Goal: Task Accomplishment & Management: Manage account settings

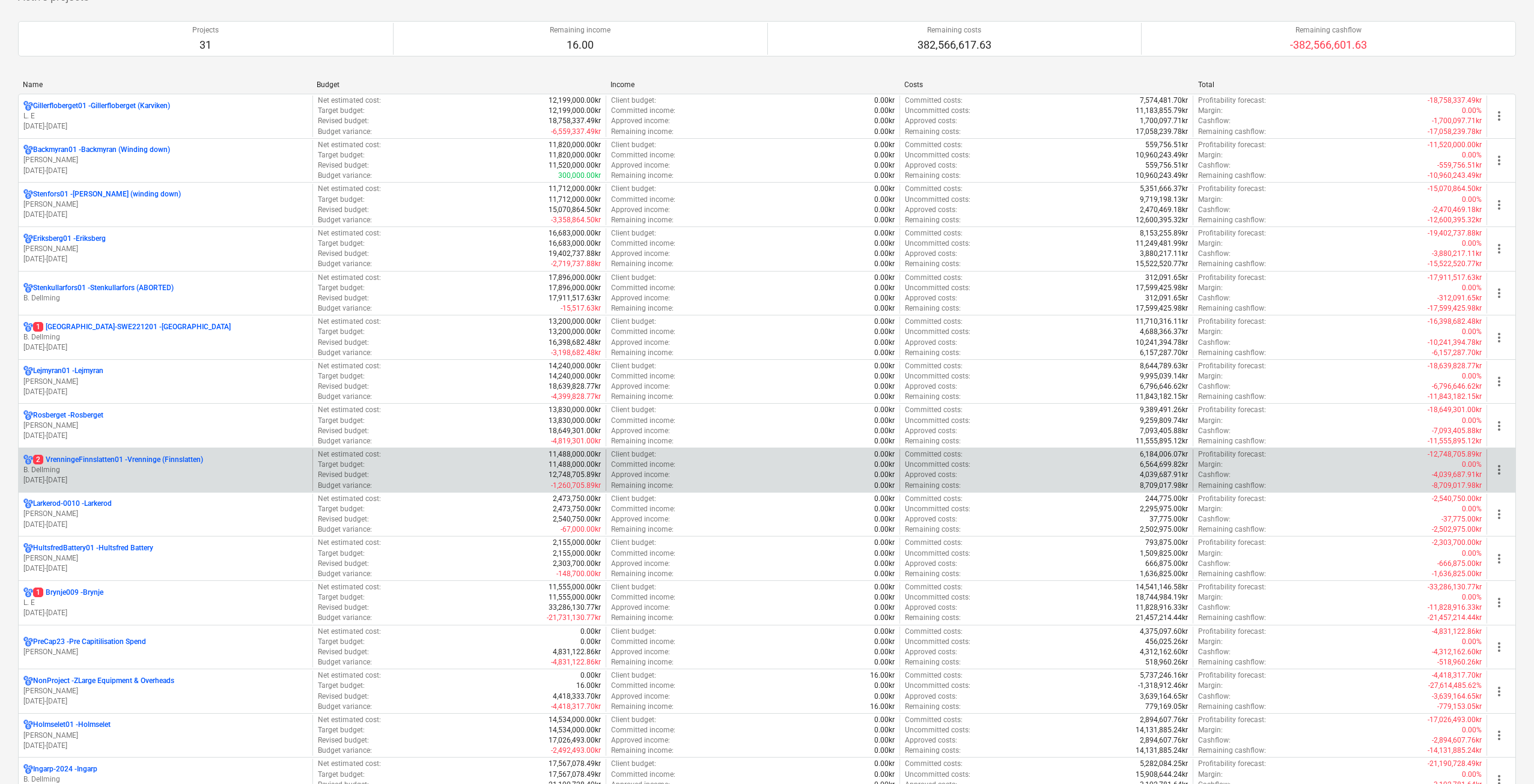
scroll to position [120, 0]
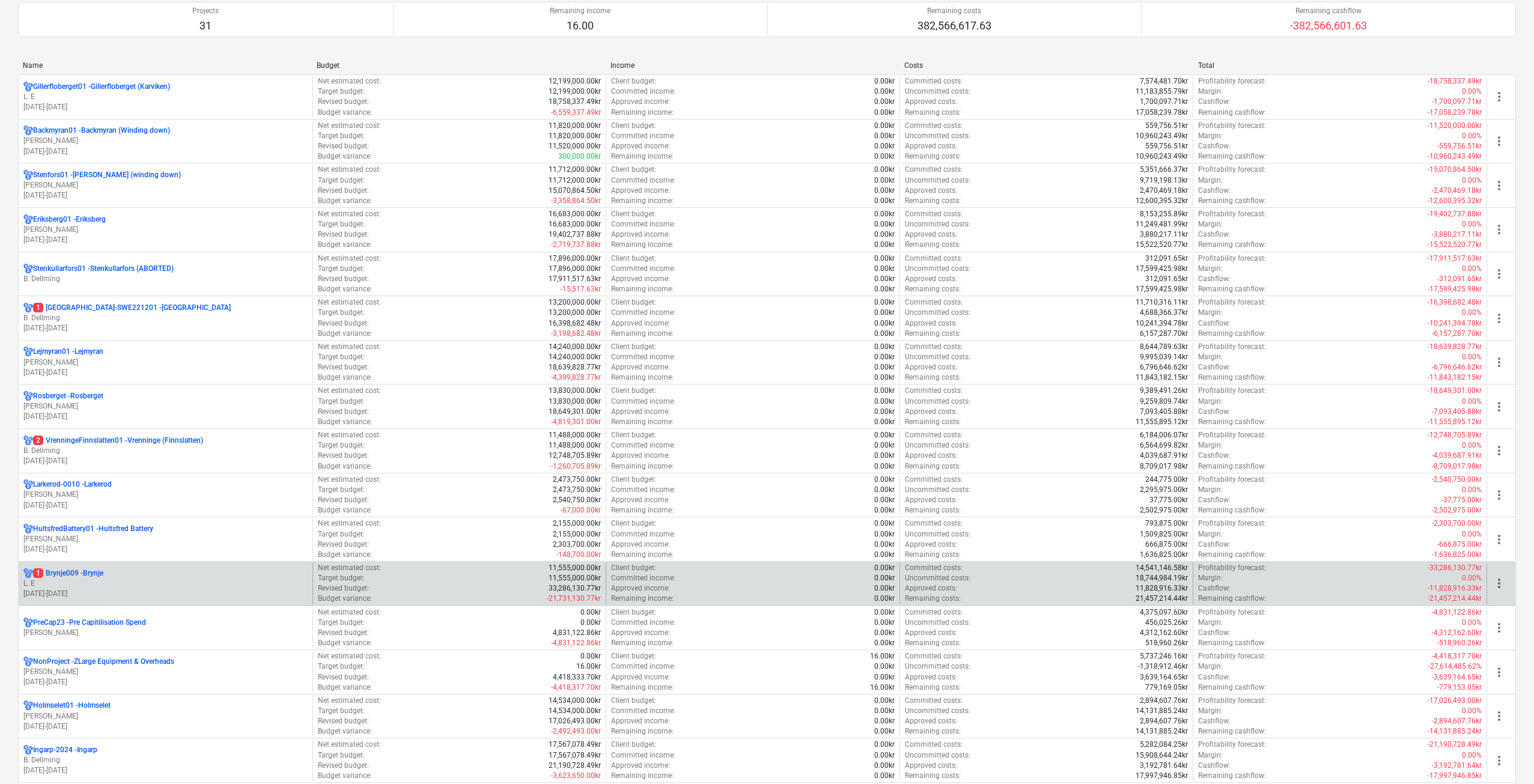
click at [138, 577] on div "1 Brynje009 - [GEOGRAPHIC_DATA]" at bounding box center [166, 573] width 284 height 10
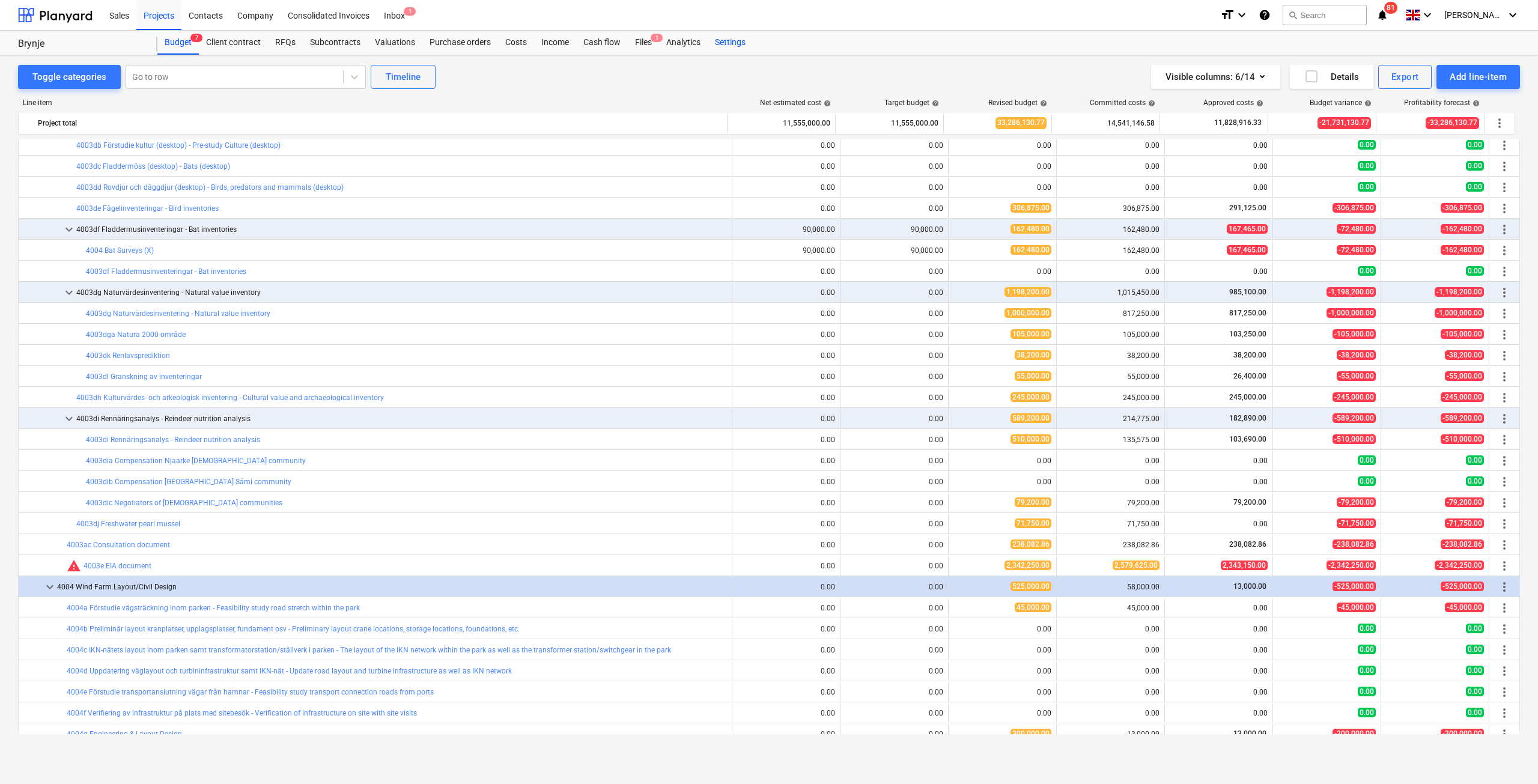
scroll to position [930, 0]
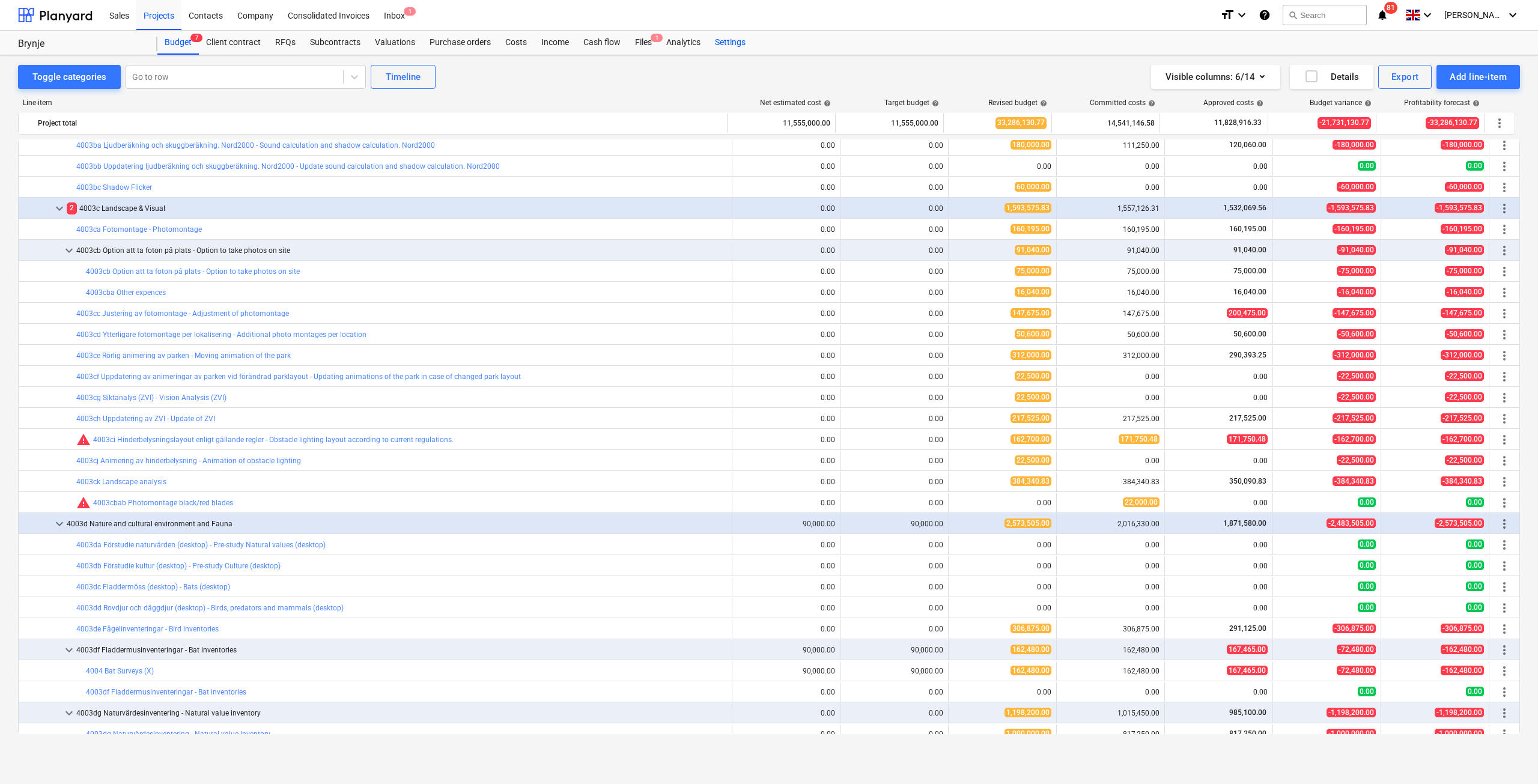
click at [714, 37] on div "Settings" at bounding box center [730, 42] width 45 height 24
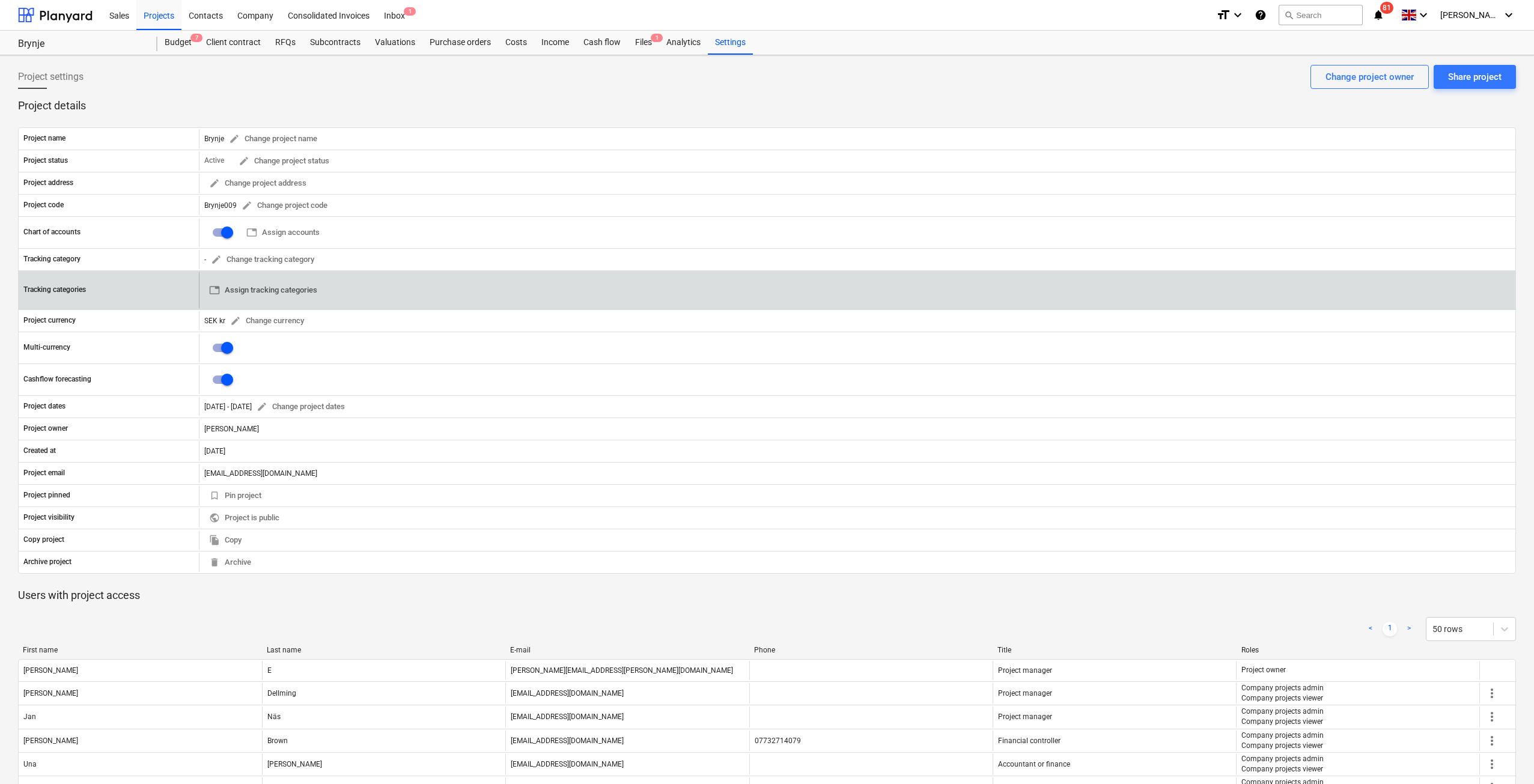
click at [287, 299] on button "table Assign tracking categories" at bounding box center [263, 291] width 118 height 19
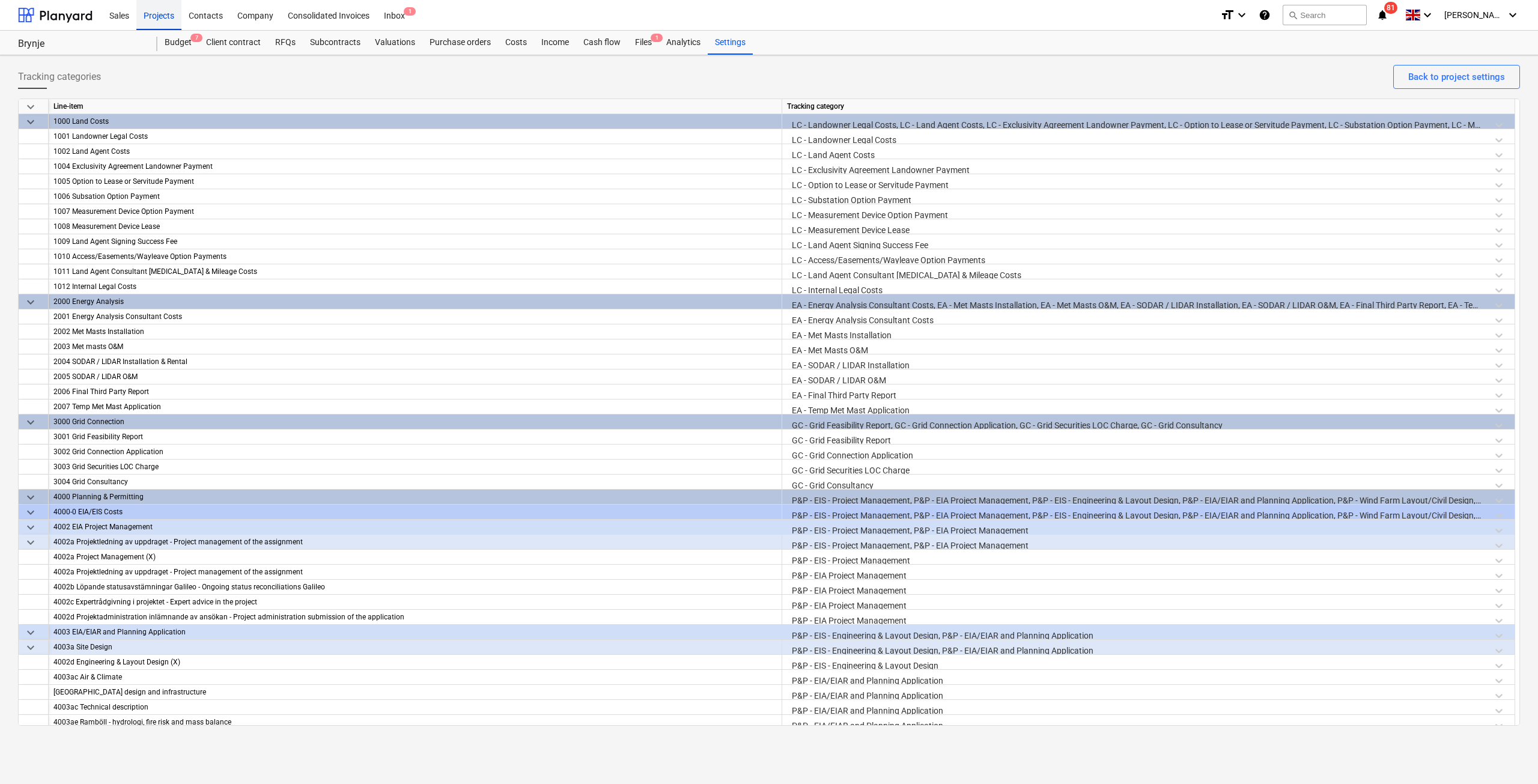
click at [165, 24] on div "Projects" at bounding box center [159, 14] width 45 height 31
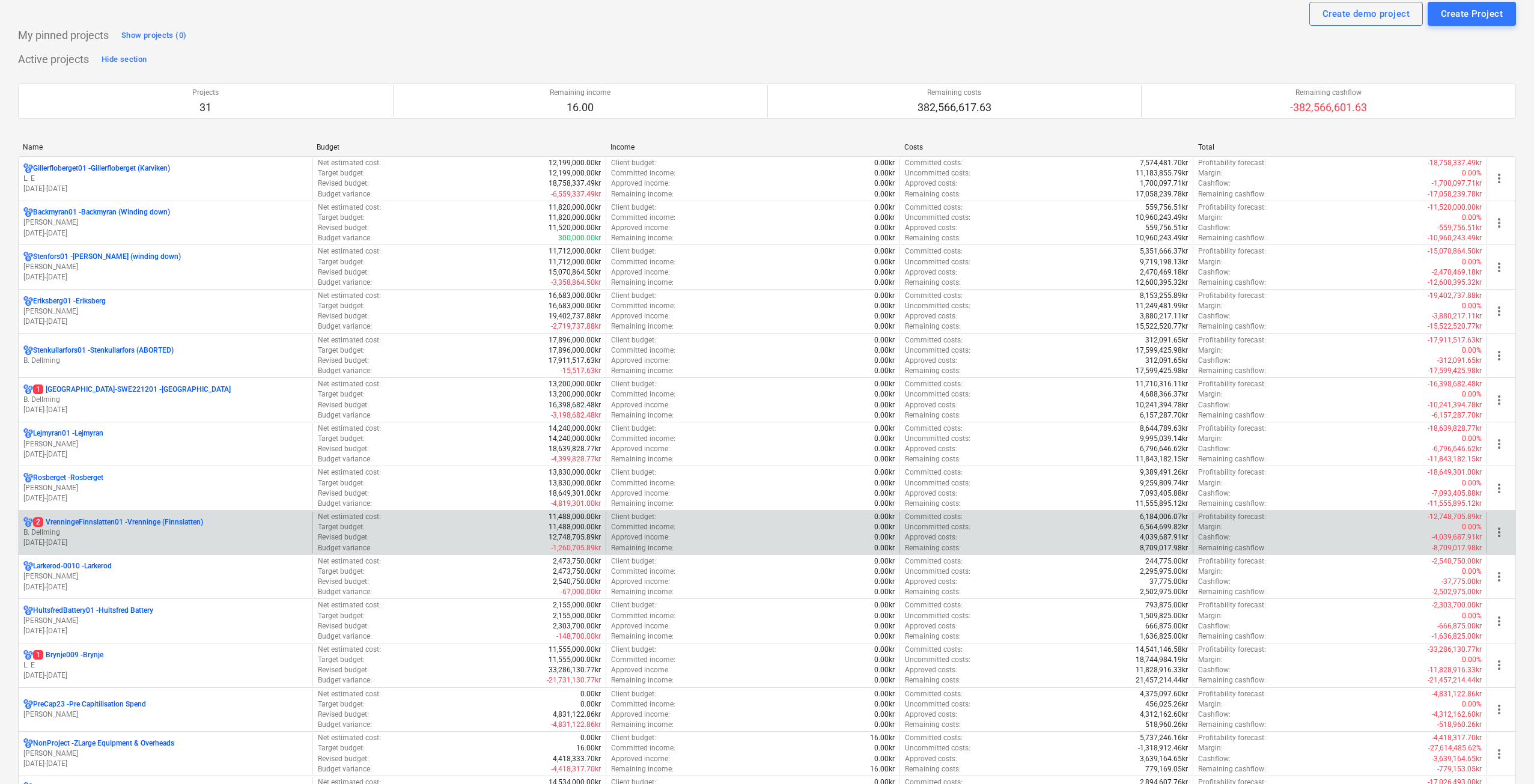
scroll to position [60, 0]
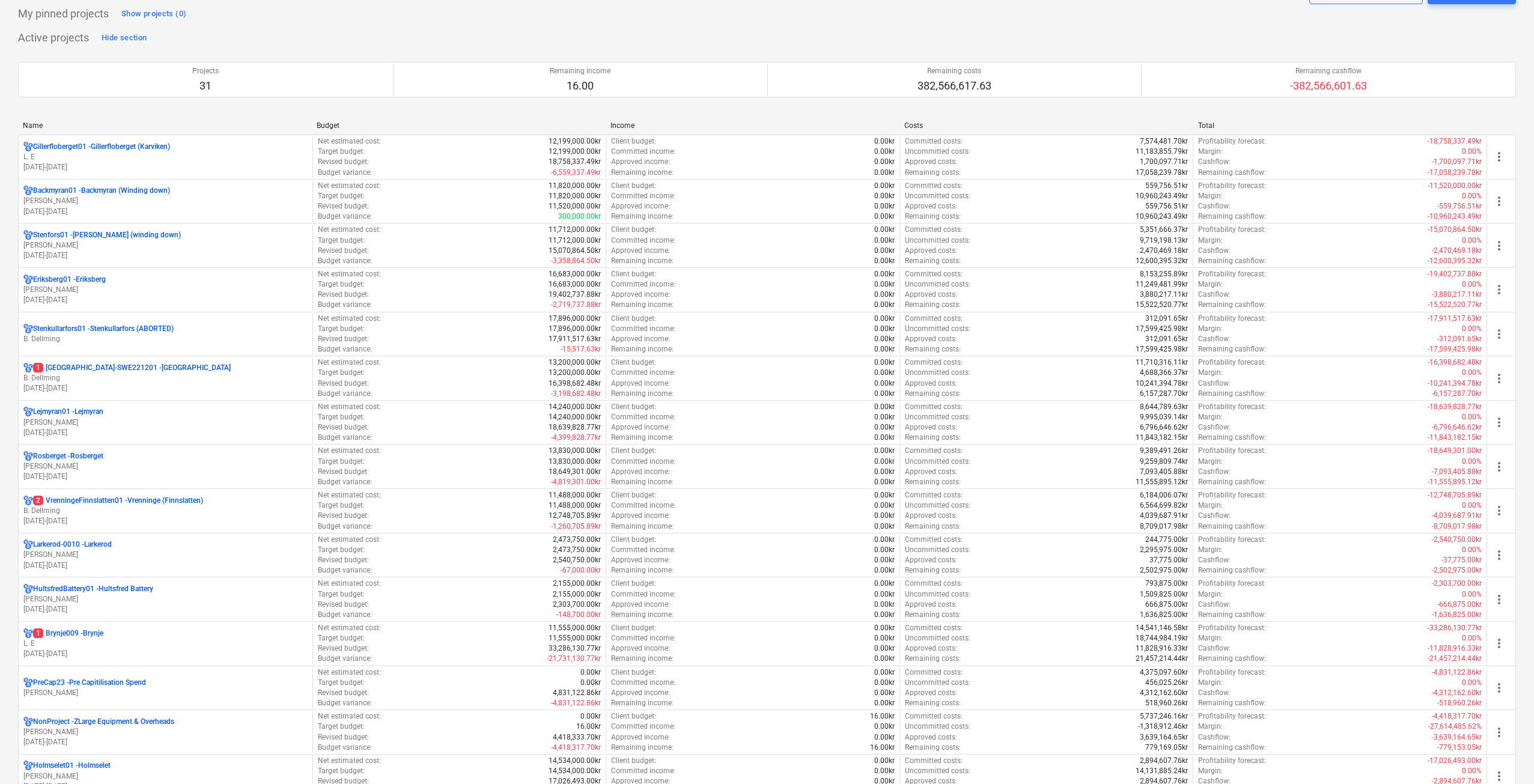
click at [108, 472] on p "[DATE] - [DATE]" at bounding box center [166, 476] width 284 height 10
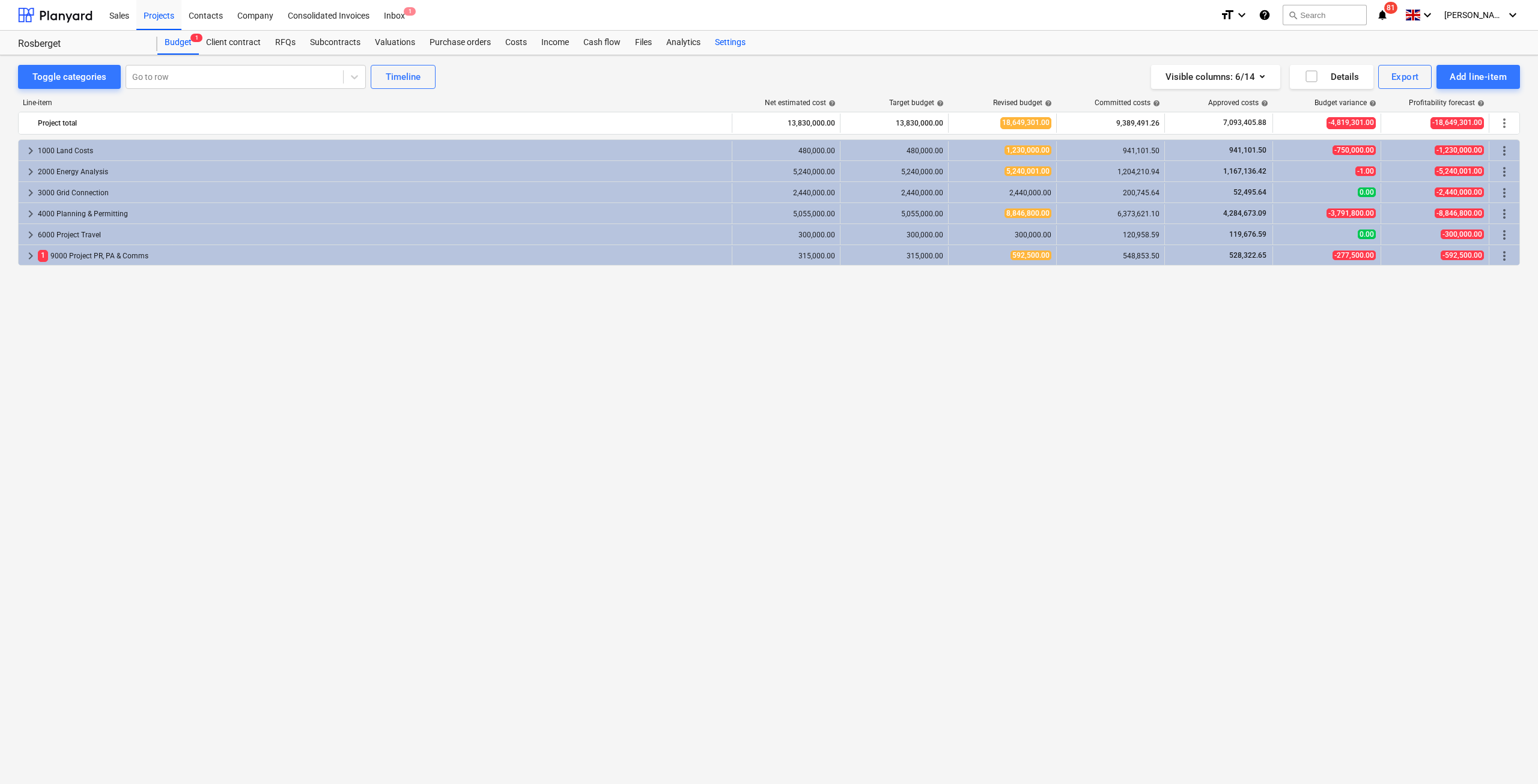
click at [718, 42] on div "Settings" at bounding box center [730, 42] width 45 height 24
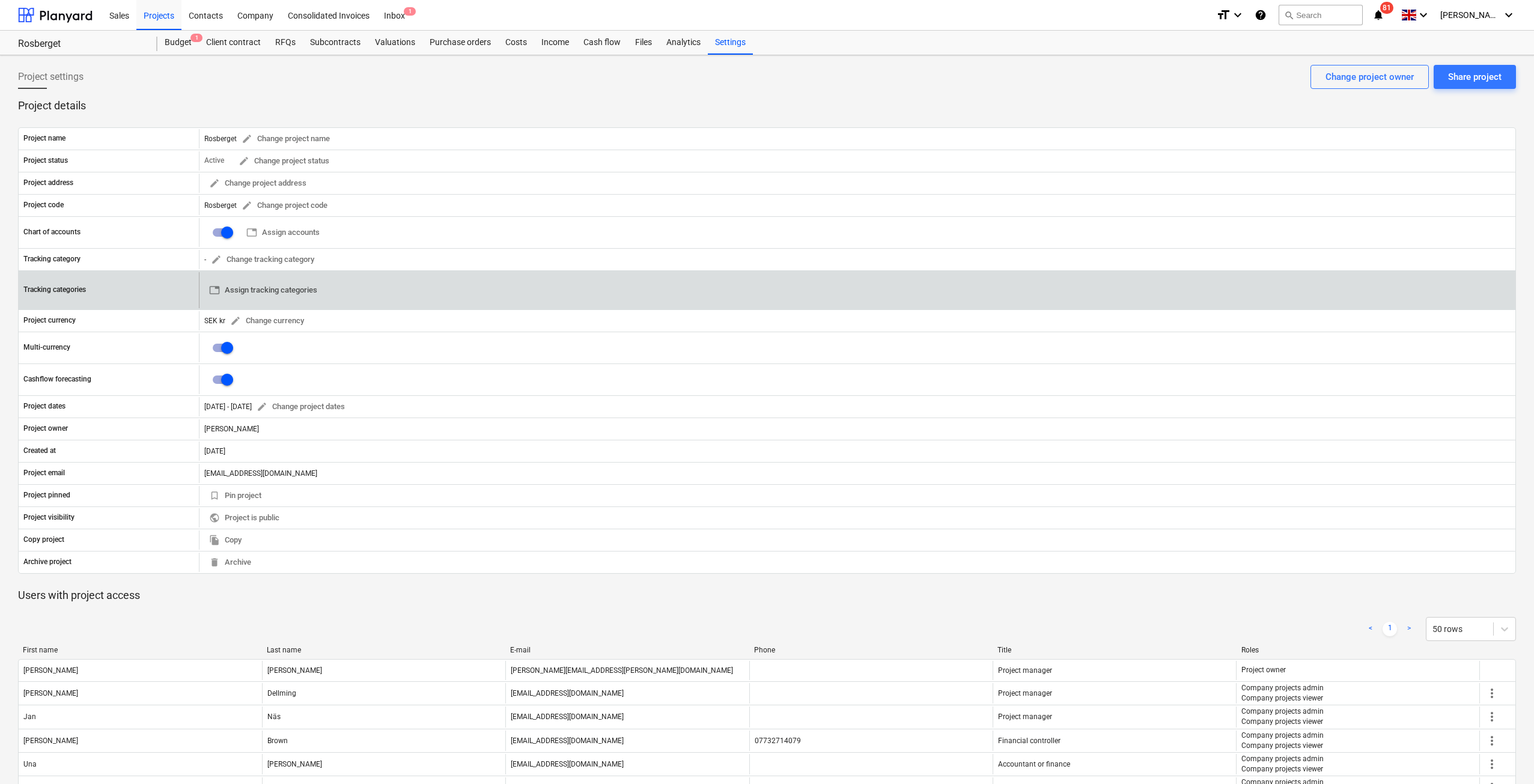
click at [273, 284] on span "table Assign tracking categories" at bounding box center [263, 291] width 108 height 14
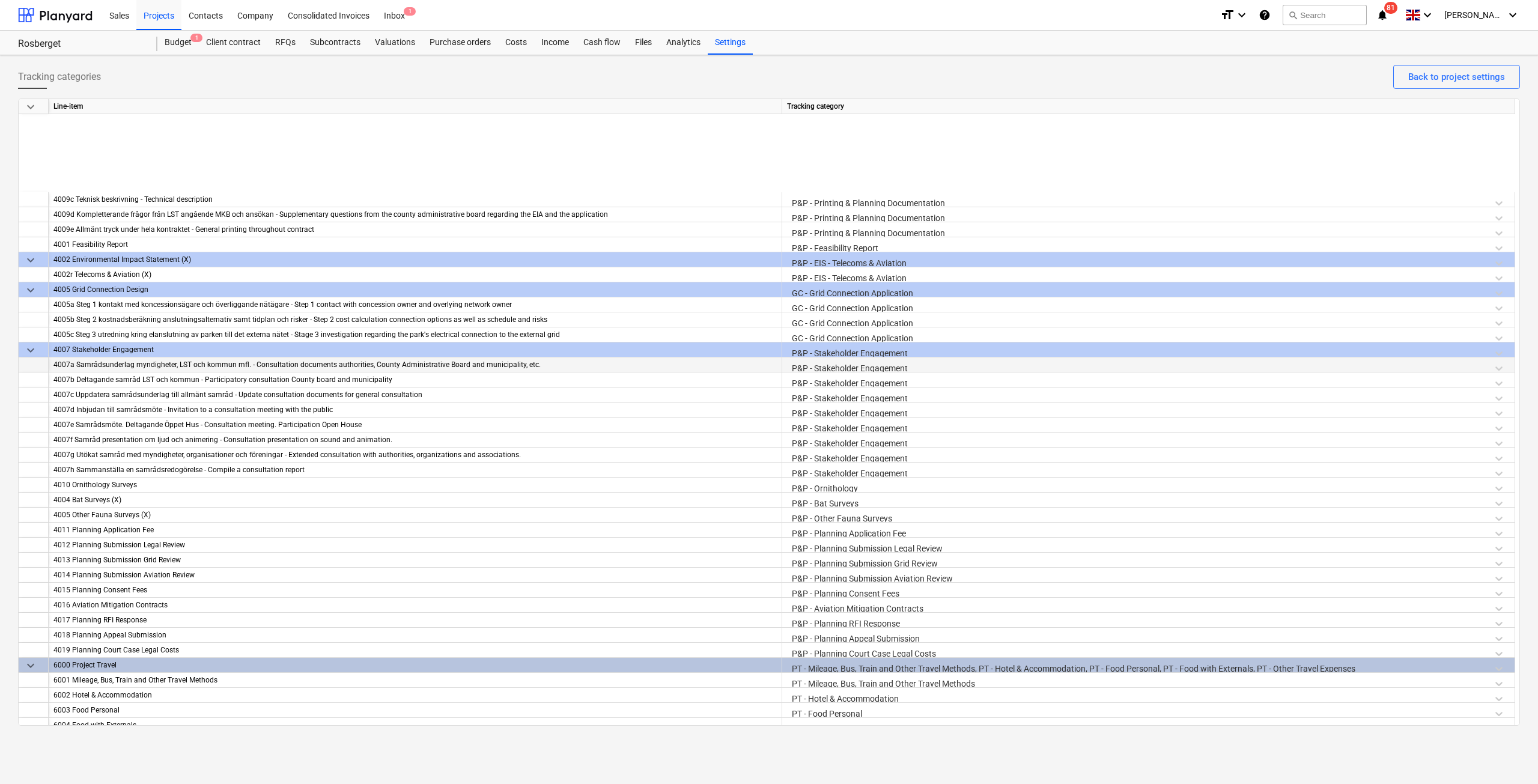
scroll to position [1206, 0]
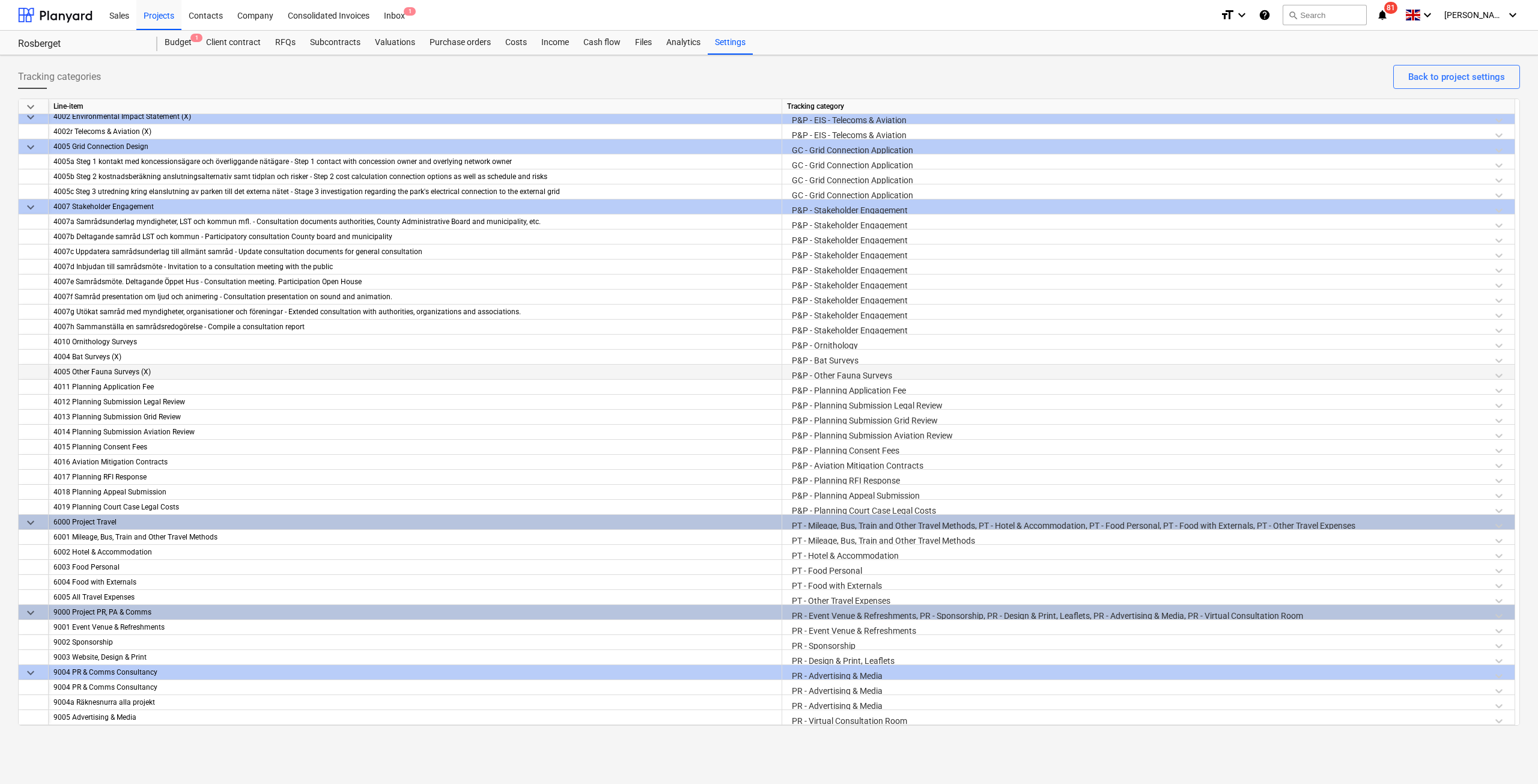
click at [829, 365] on div "keyboard_arrow_down Line-item Tracking category 4009c Teknisk beskrivning - Tec…" at bounding box center [769, 412] width 1502 height 627
click at [846, 374] on div "P&P - Other Fauna Surveys" at bounding box center [1148, 375] width 723 height 21
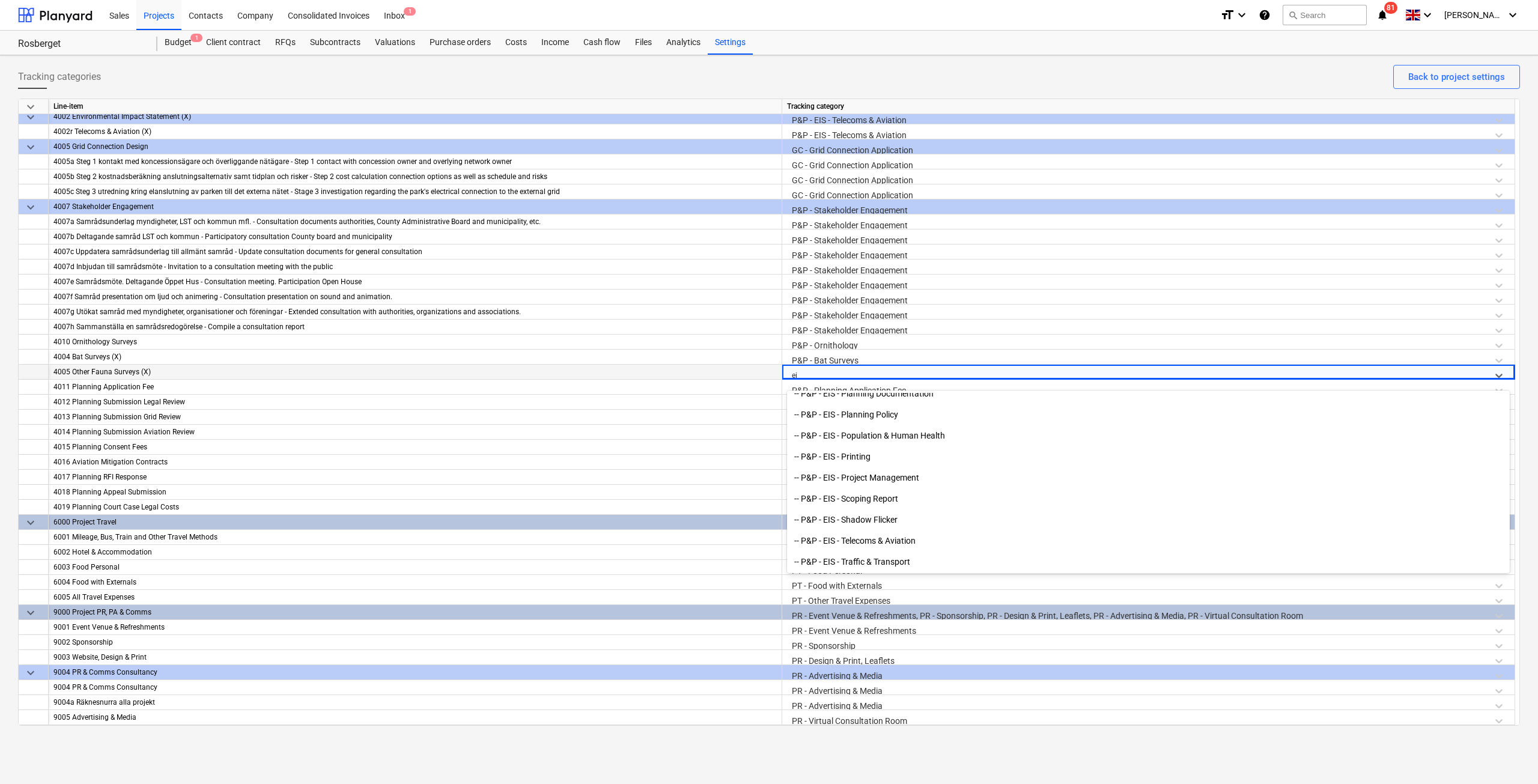
scroll to position [1396, 0]
type input "eia"
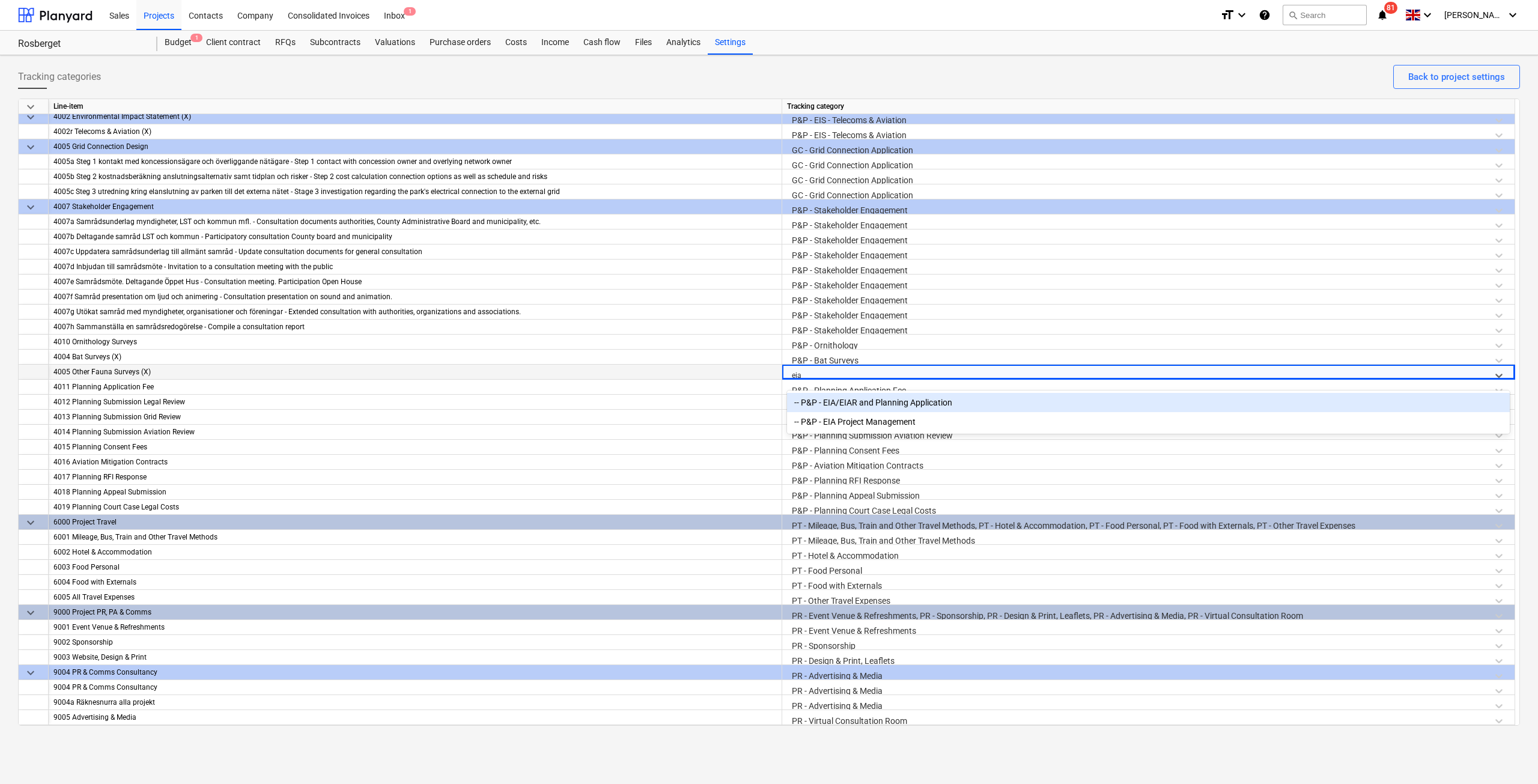
click at [867, 404] on div "-- P&P - EIA/EIAR and Planning Application" at bounding box center [1148, 402] width 723 height 19
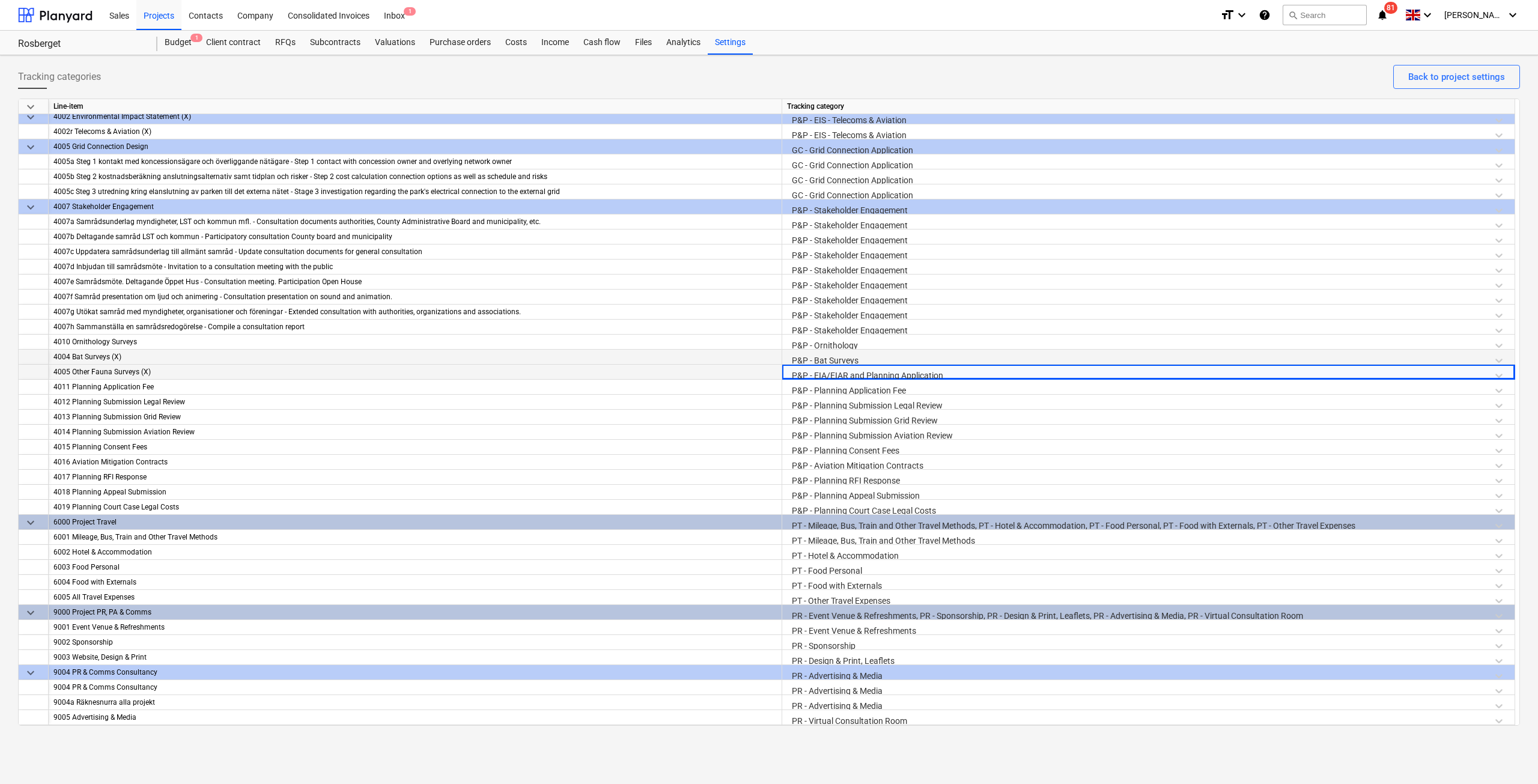
click at [846, 358] on div "P&P - Bat Surveys" at bounding box center [1148, 360] width 723 height 21
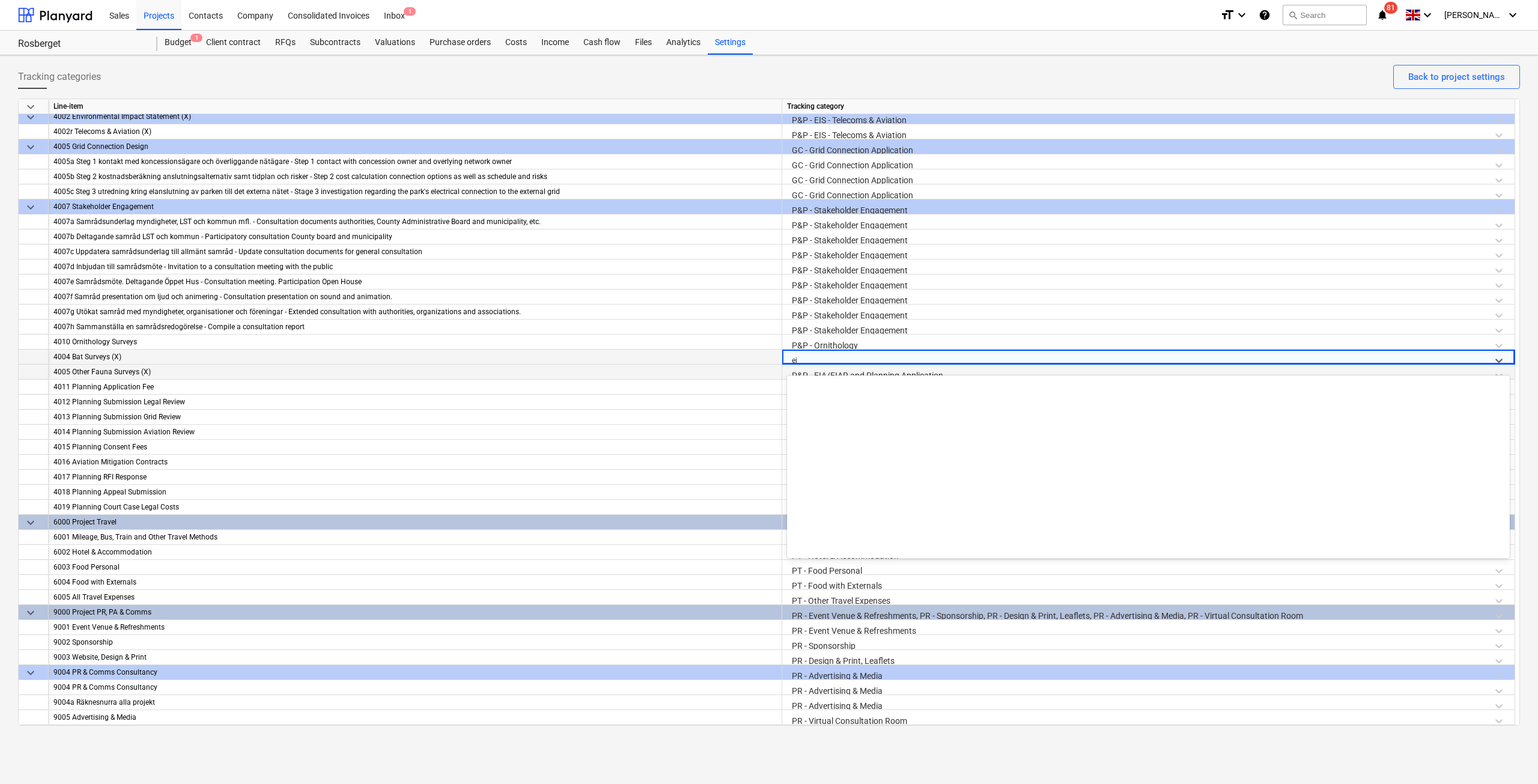
scroll to position [946, 0]
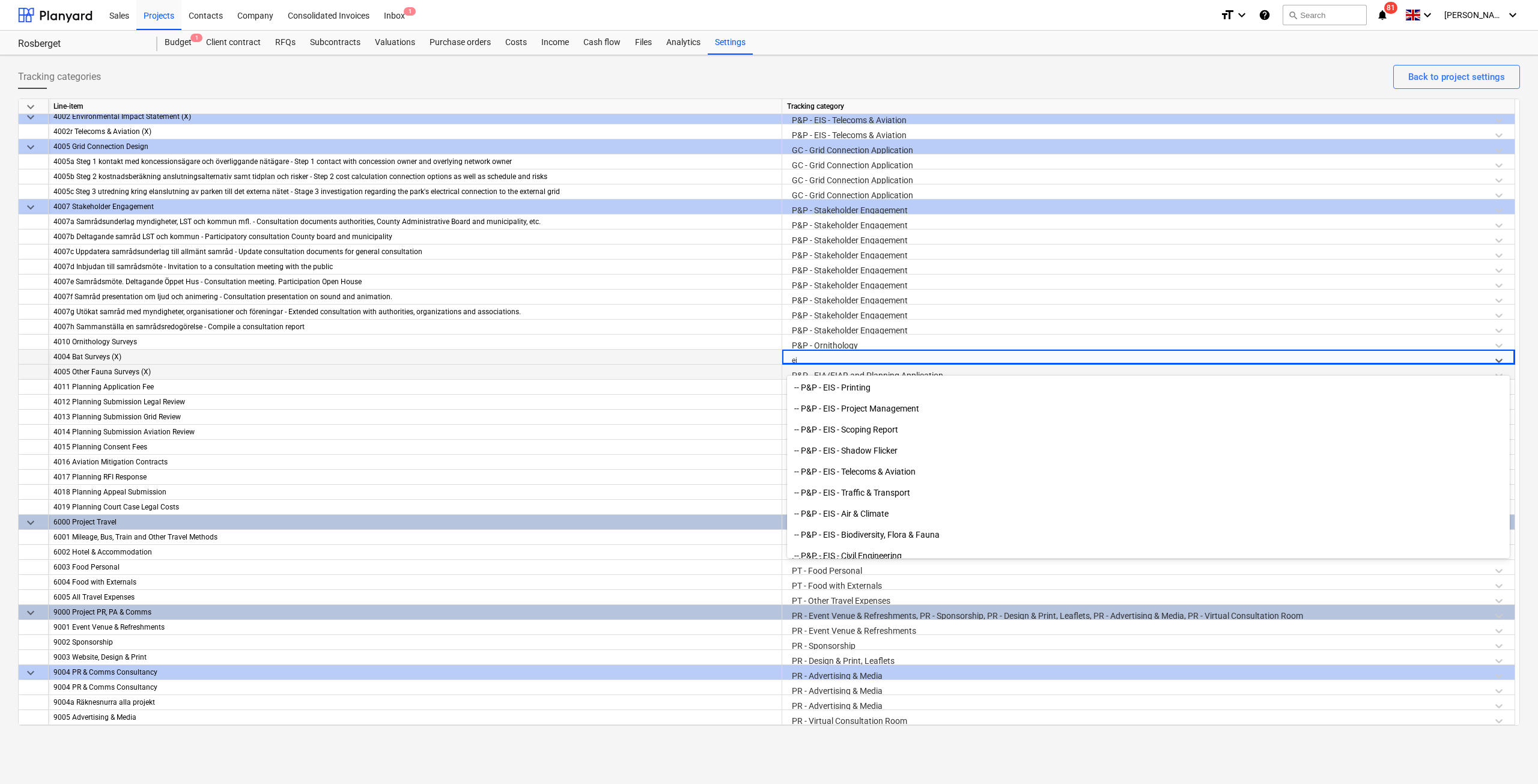
type input "eia"
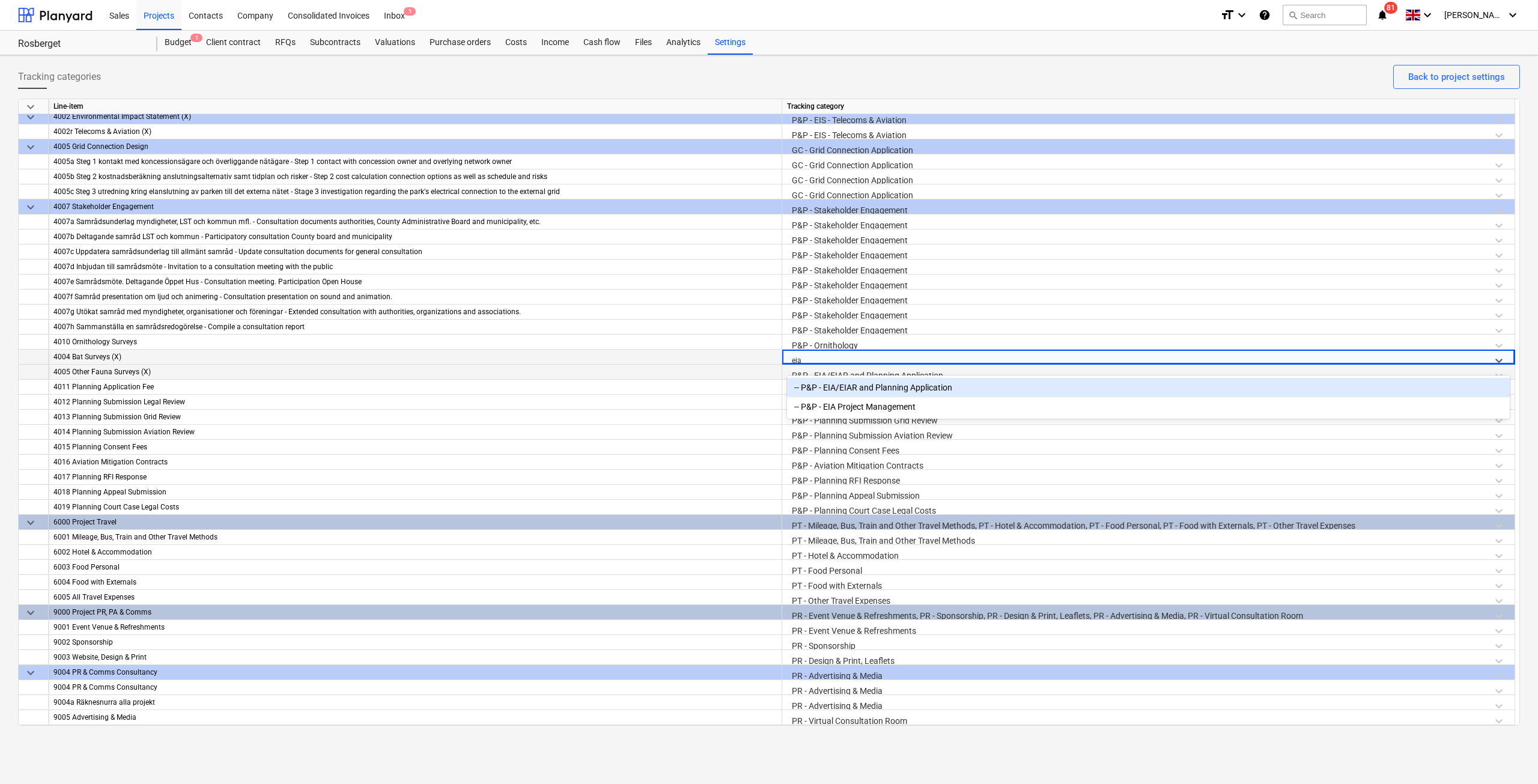
click at [848, 383] on div "-- P&P - EIA/EIAR and Planning Application" at bounding box center [1148, 387] width 723 height 19
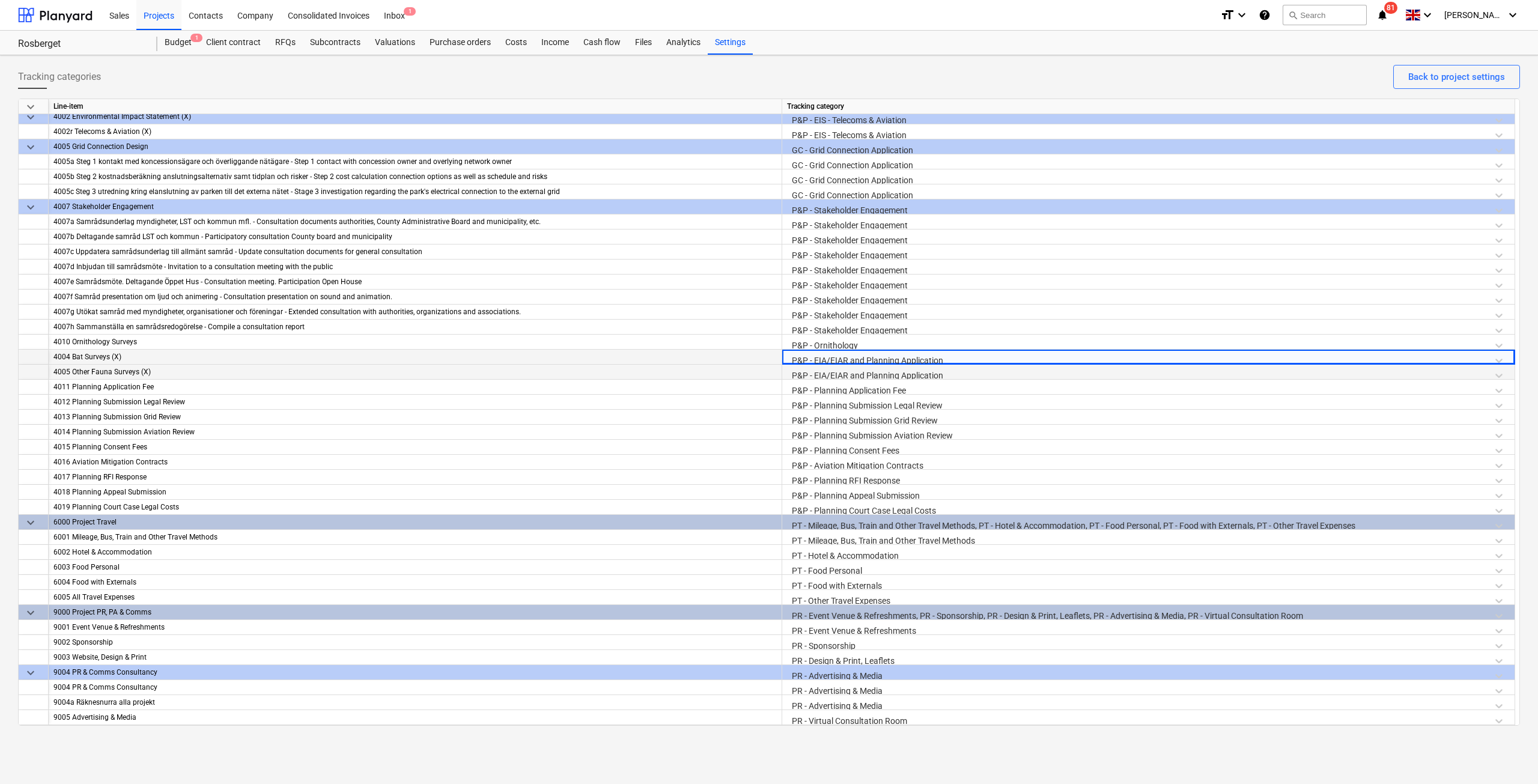
click at [841, 357] on div "P&P - EIA/EIAR and Planning Application" at bounding box center [1148, 360] width 723 height 21
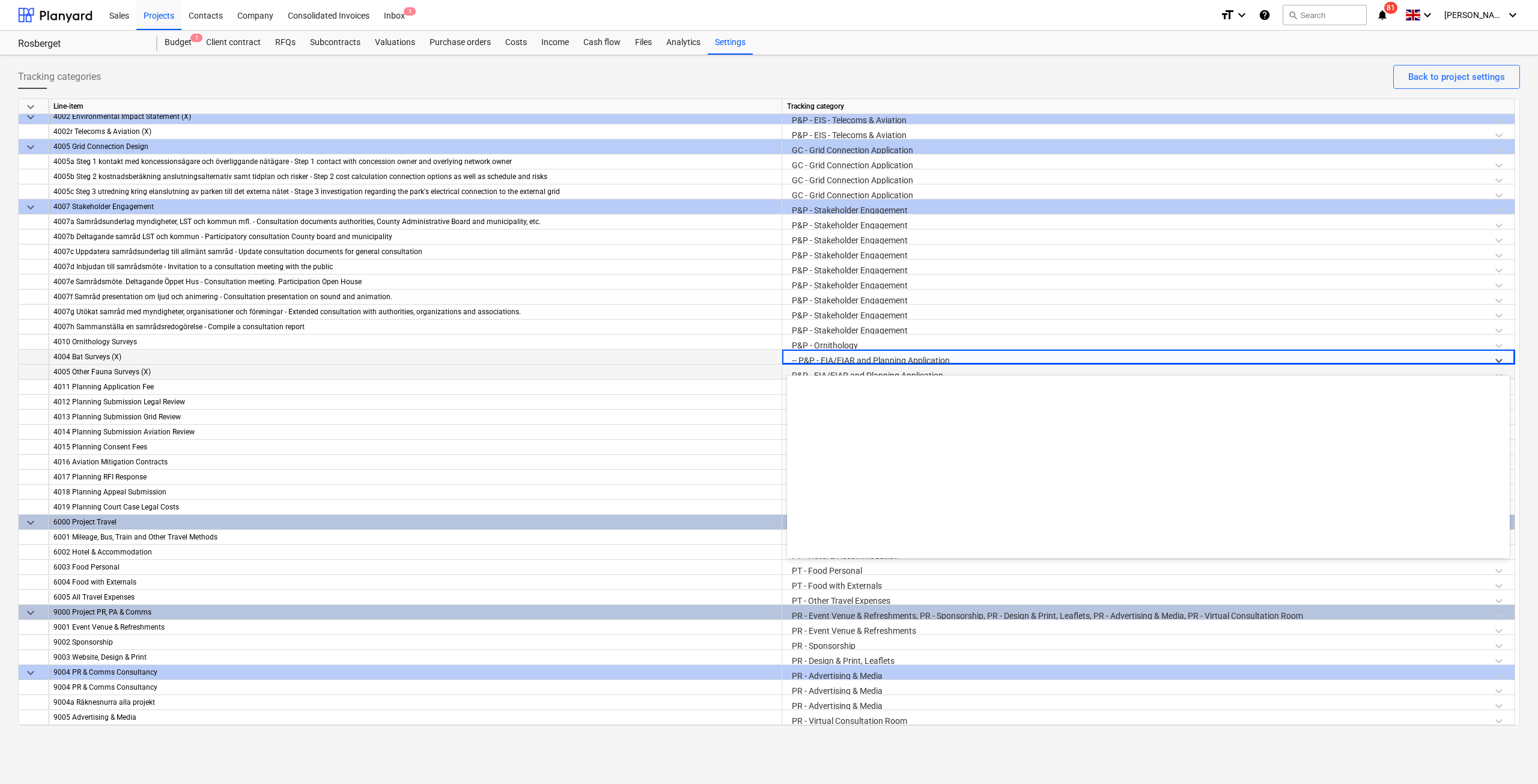
scroll to position [2102, 0]
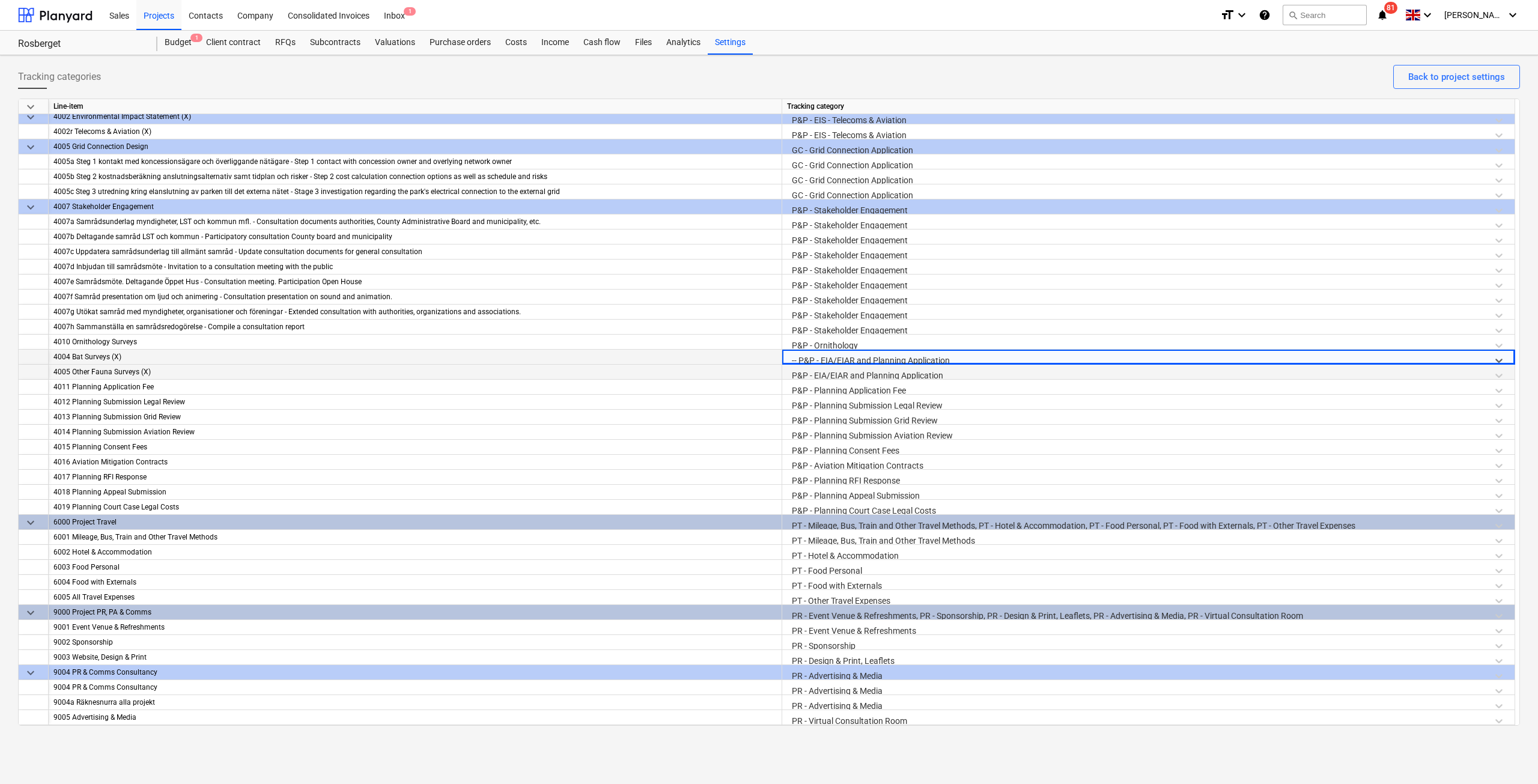
drag, startPoint x: 953, startPoint y: 357, endPoint x: 833, endPoint y: 350, distance: 120.2
click at [841, 350] on div "-- P&P - EIA/EIAR and Planning Application" at bounding box center [1137, 361] width 701 height 21
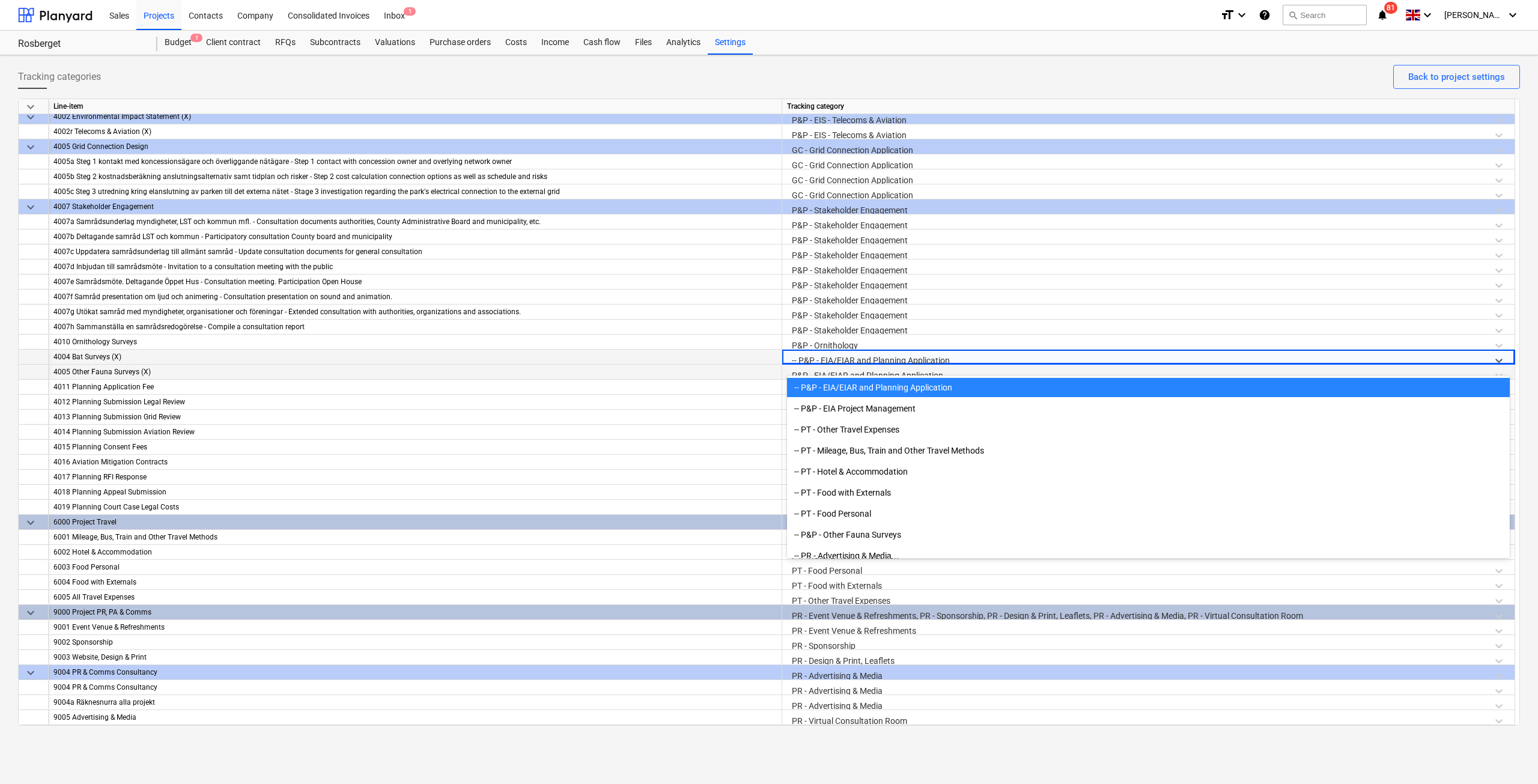
drag, startPoint x: 798, startPoint y: 358, endPoint x: 864, endPoint y: 356, distance: 66.0
click at [864, 356] on div at bounding box center [1138, 361] width 692 height 15
click at [861, 387] on div "-- P&P - EIA/EIAR and Planning Application" at bounding box center [1148, 387] width 723 height 19
drag, startPoint x: 955, startPoint y: 357, endPoint x: 858, endPoint y: 355, distance: 97.0
click at [858, 355] on div at bounding box center [1138, 361] width 692 height 15
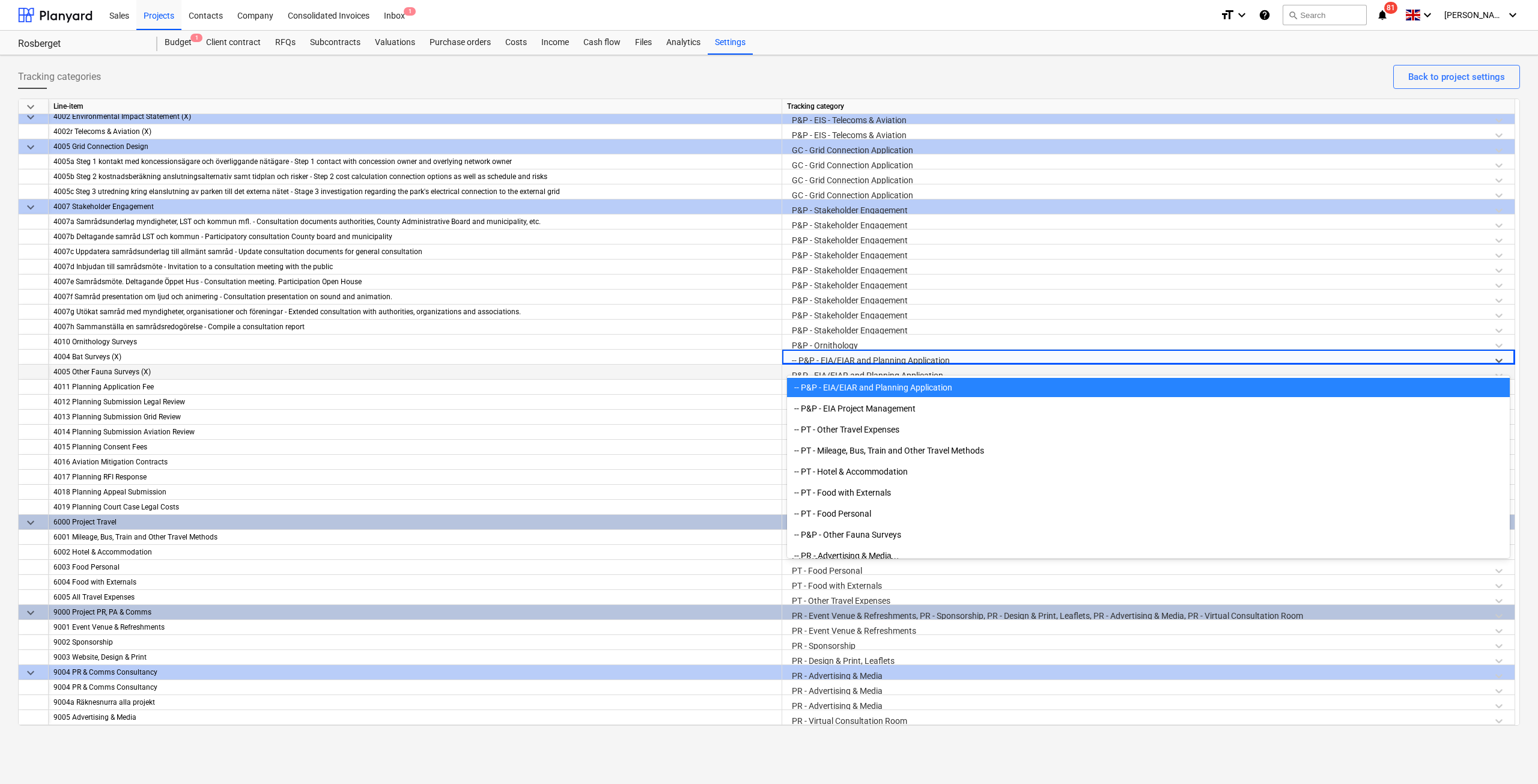
click at [857, 390] on div "-- P&P - EIA/EIAR and Planning Application" at bounding box center [1148, 387] width 723 height 19
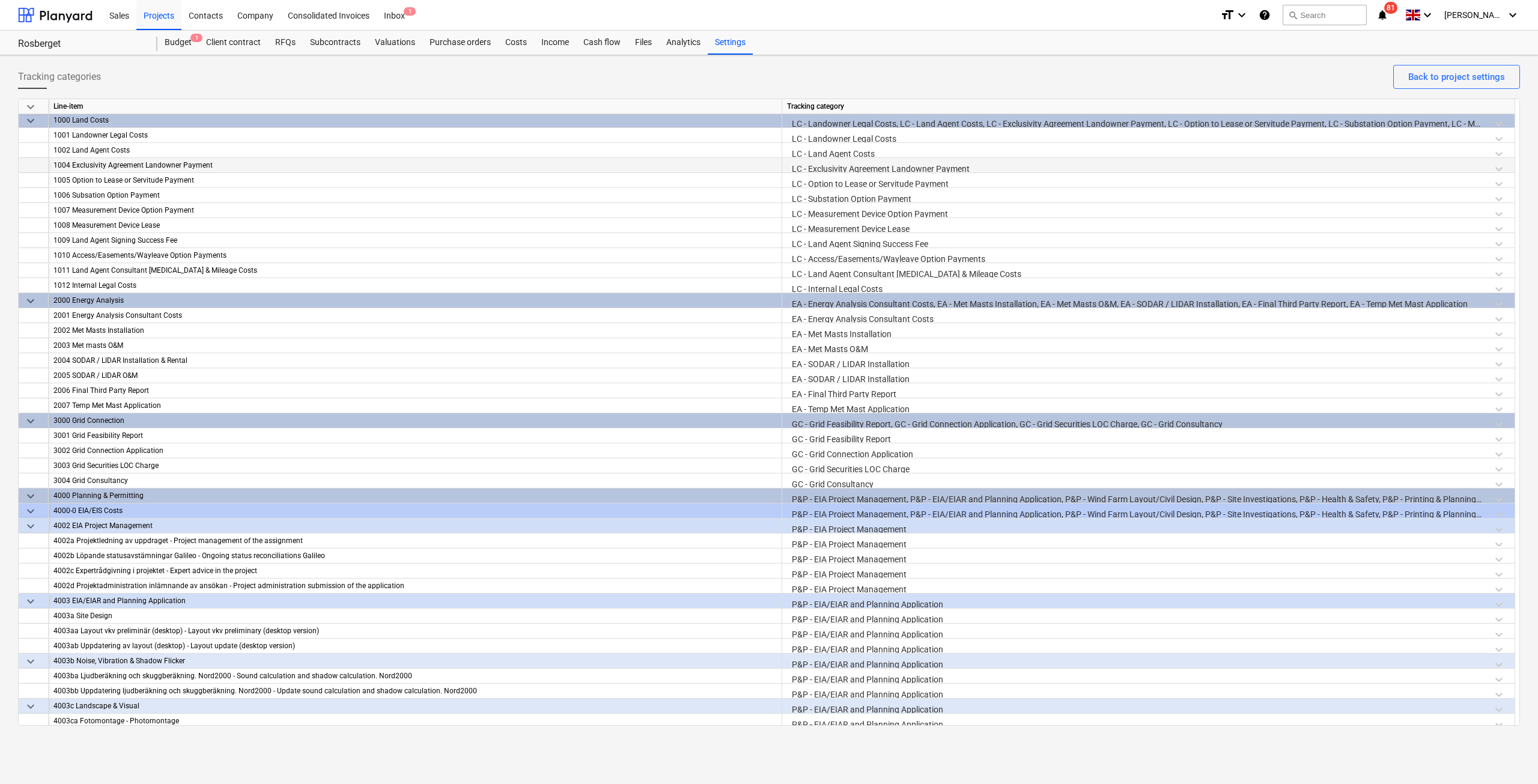
scroll to position [0, 0]
click at [157, 14] on html "Sales Projects Contacts Company Consolidated Invoices Inbox 1 format_size keybo…" at bounding box center [769, 392] width 1538 height 784
